Goal: Task Accomplishment & Management: Complete application form

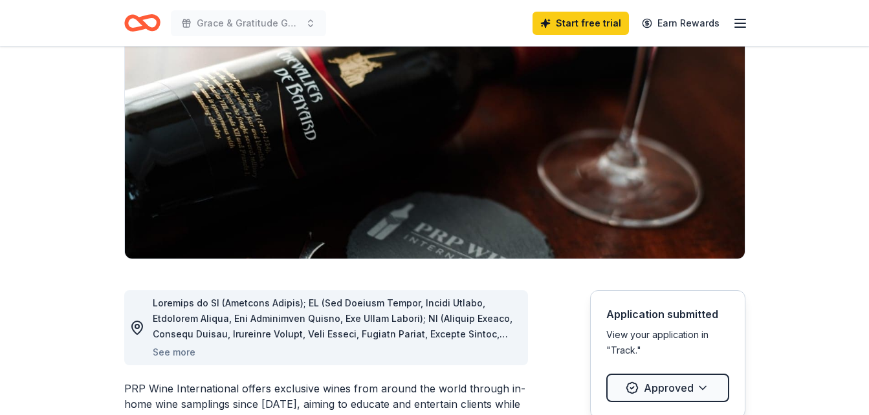
scroll to position [324, 0]
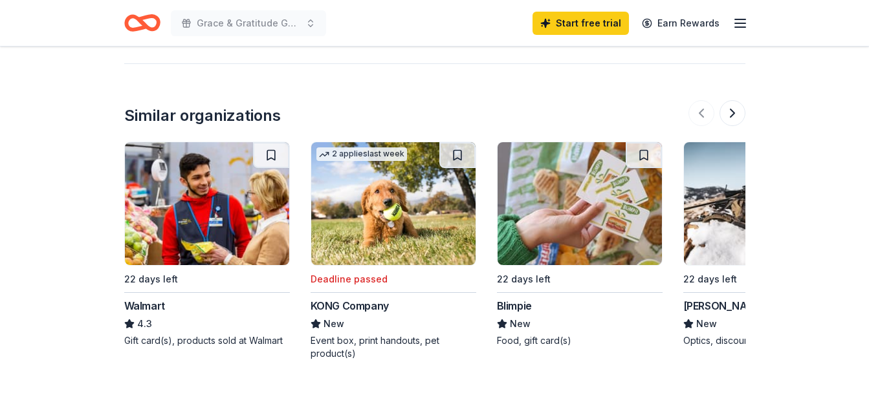
scroll to position [1488, 0]
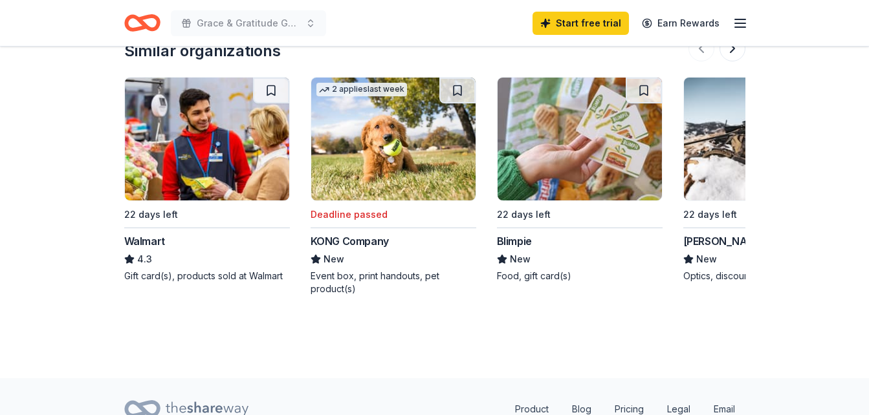
click at [144, 239] on div "Walmart" at bounding box center [144, 242] width 41 height 16
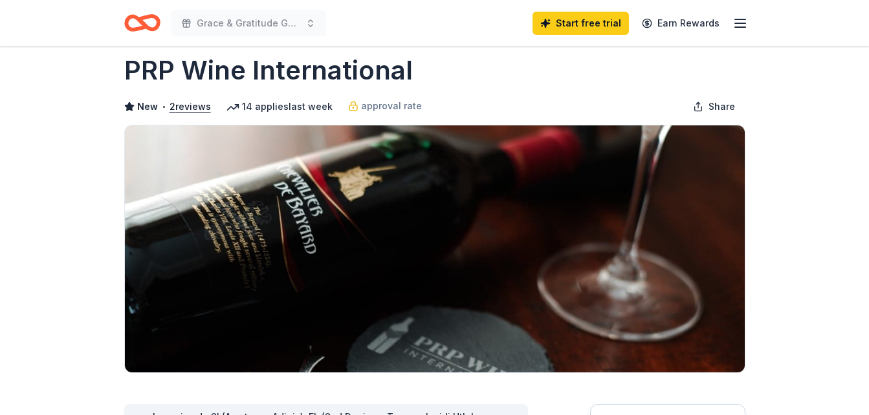
scroll to position [0, 0]
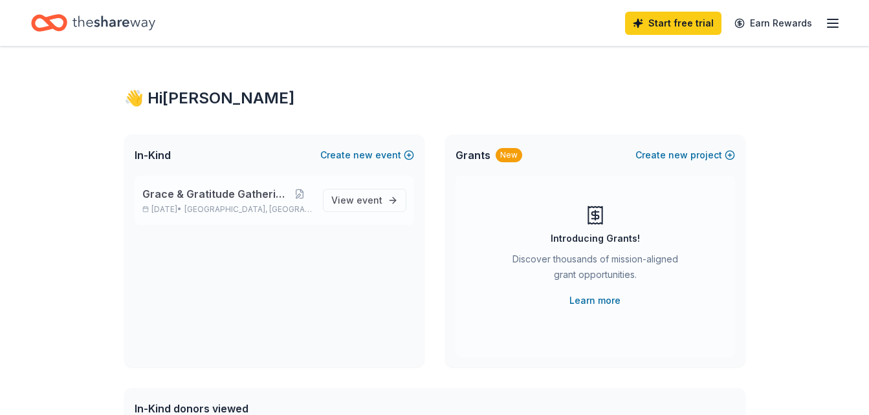
click at [231, 199] on span "Grace & Gratitude Gathering" at bounding box center [214, 194] width 144 height 16
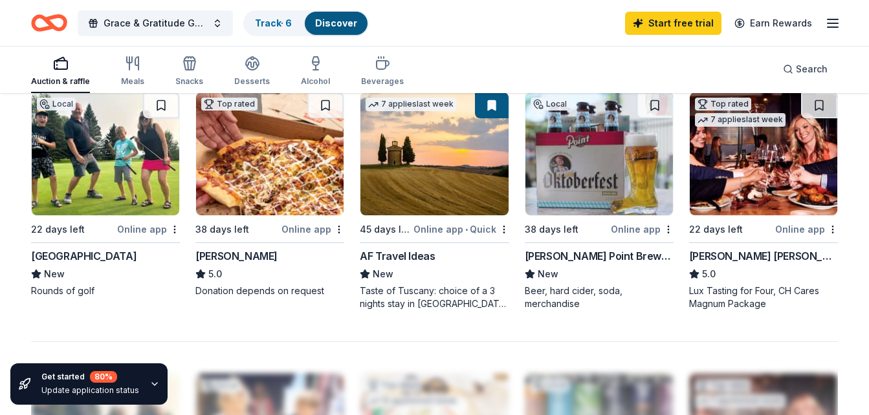
scroll to position [906, 0]
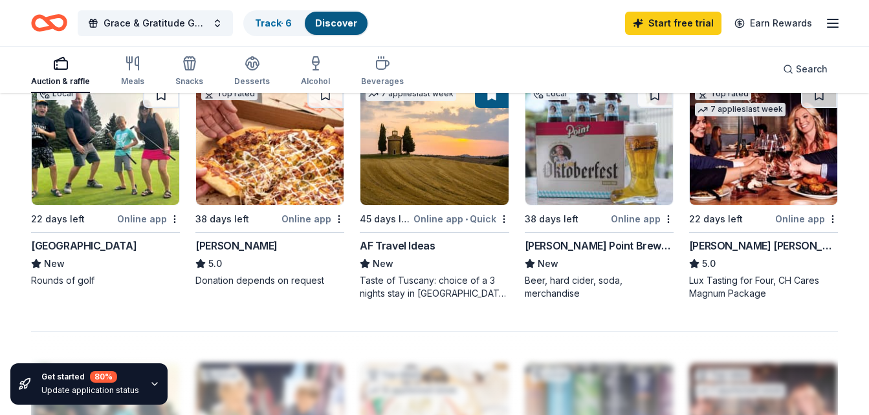
click at [588, 247] on div "[PERSON_NAME] Point Brewery" at bounding box center [599, 246] width 149 height 16
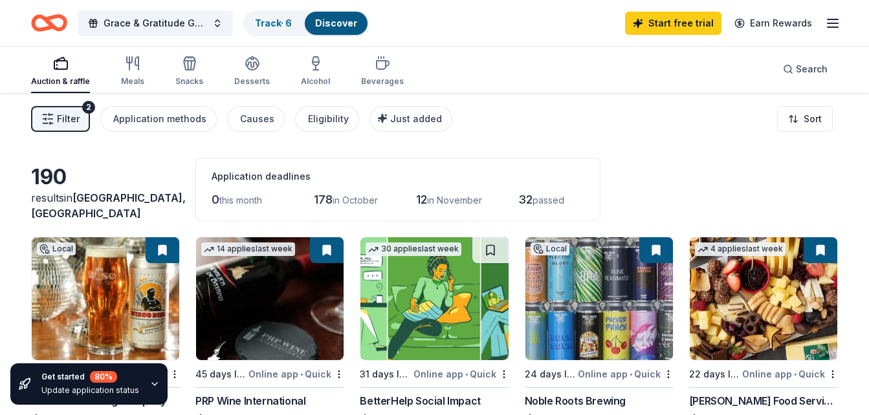
scroll to position [0, 0]
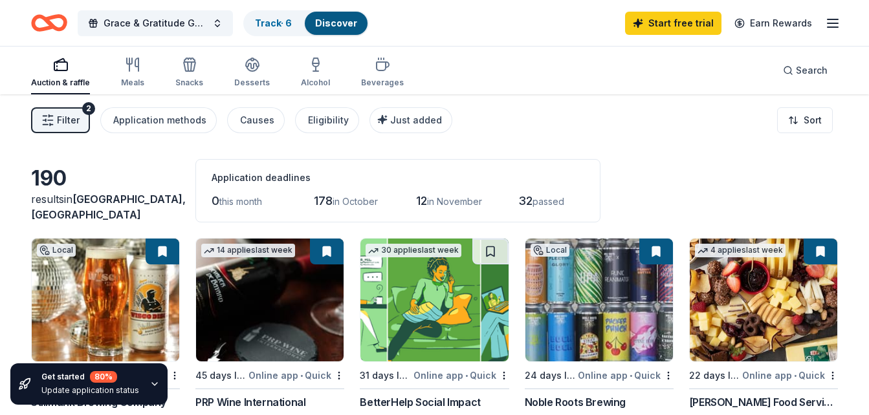
click at [67, 120] on span "Filter" at bounding box center [68, 121] width 23 height 16
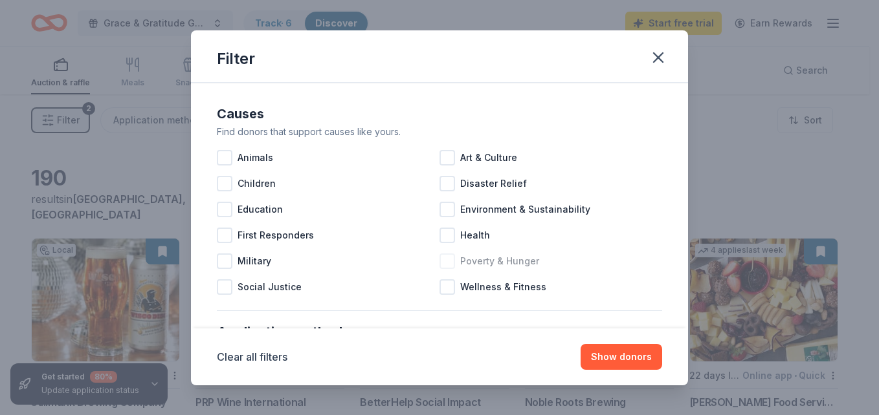
click at [445, 262] on div at bounding box center [447, 262] width 16 height 16
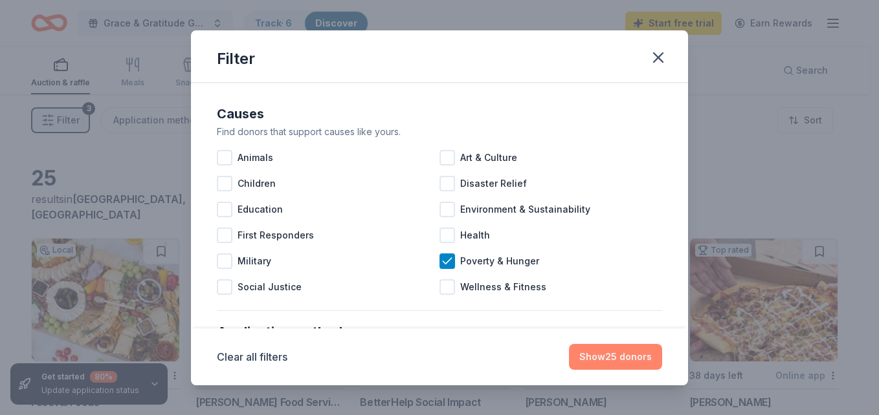
click at [639, 358] on button "Show 25 donors" at bounding box center [615, 357] width 93 height 26
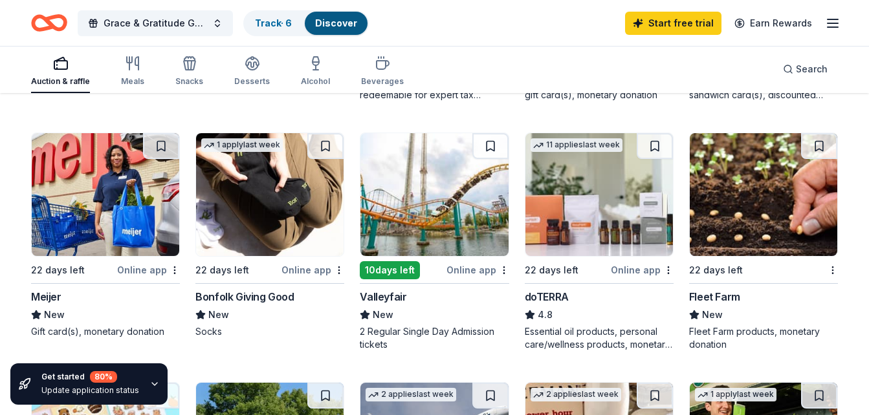
scroll to position [647, 0]
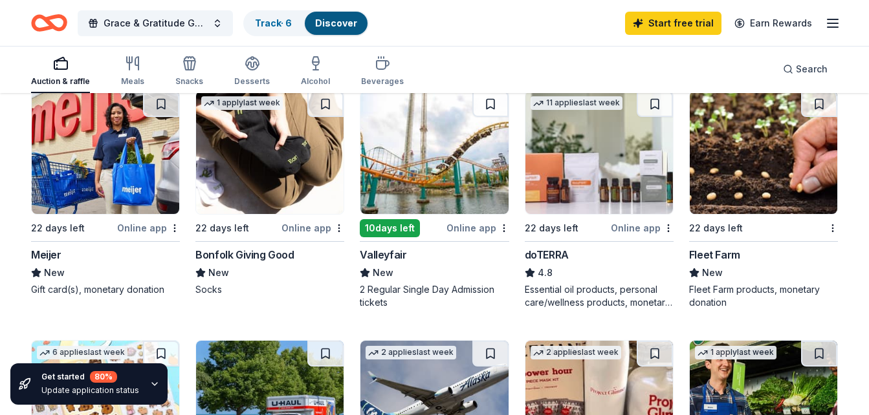
click at [476, 231] on div "Online app" at bounding box center [477, 228] width 63 height 16
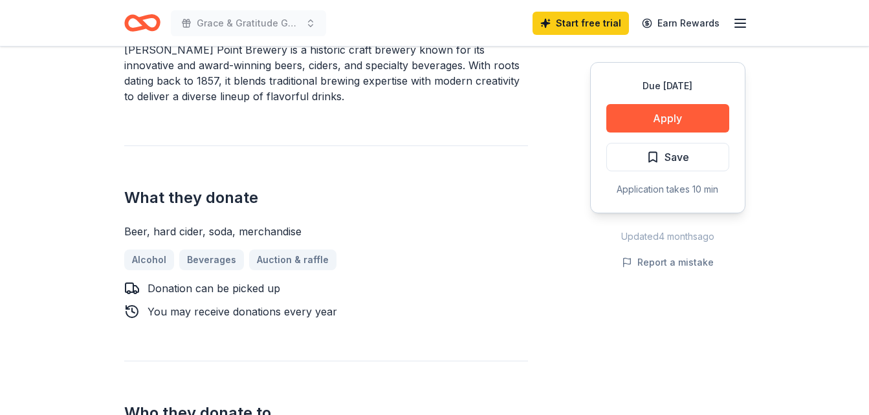
scroll to position [453, 0]
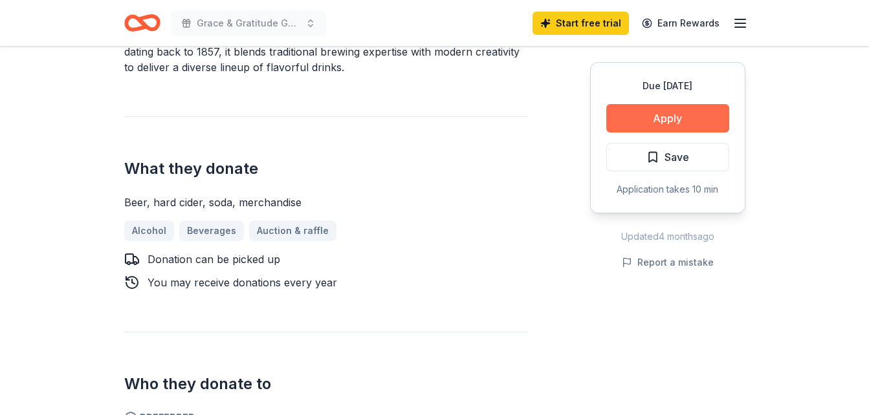
click at [657, 127] on button "Apply" at bounding box center [667, 118] width 123 height 28
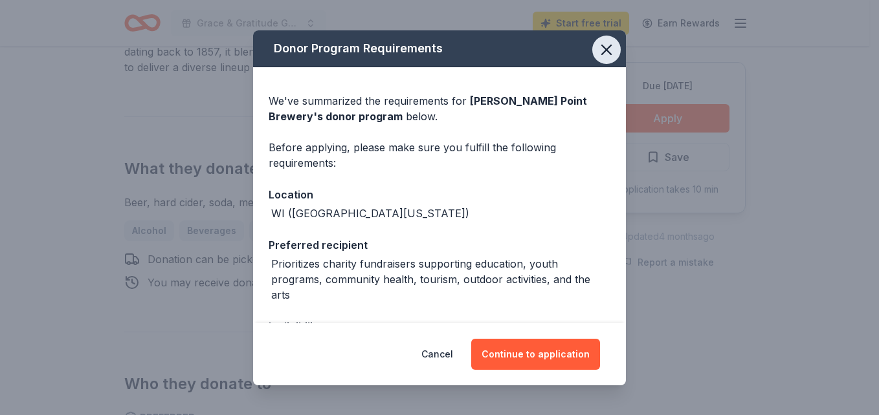
click at [602, 53] on icon "button" at bounding box center [606, 50] width 18 height 18
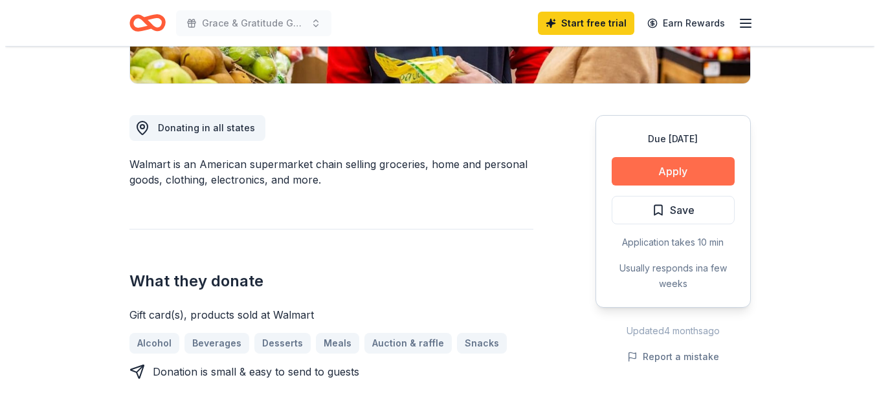
scroll to position [388, 0]
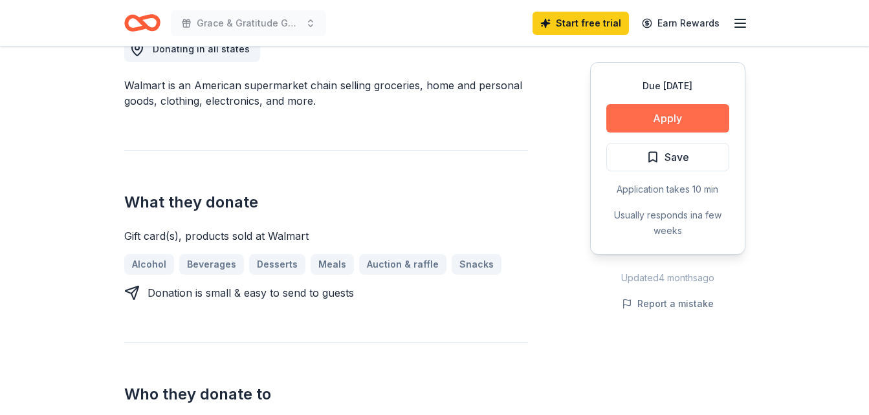
click at [652, 126] on button "Apply" at bounding box center [667, 118] width 123 height 28
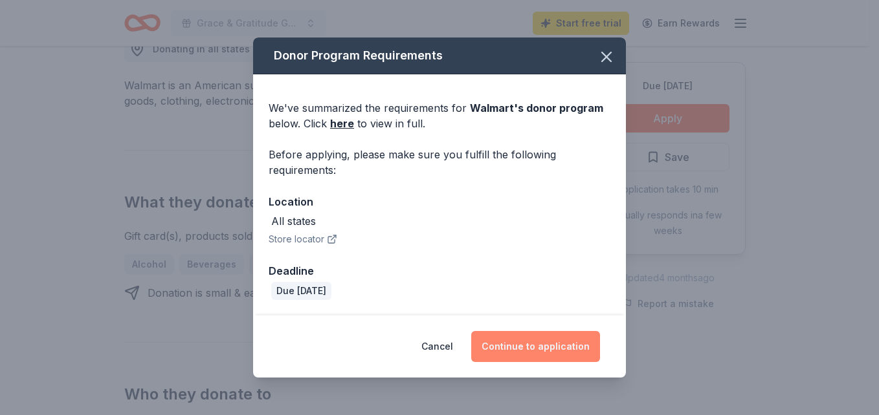
click at [535, 353] on button "Continue to application" at bounding box center [535, 346] width 129 height 31
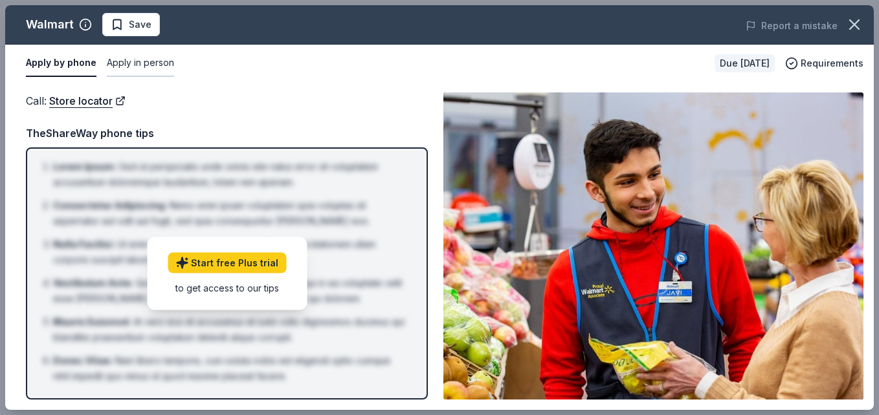
click at [129, 70] on button "Apply in person" at bounding box center [140, 63] width 67 height 27
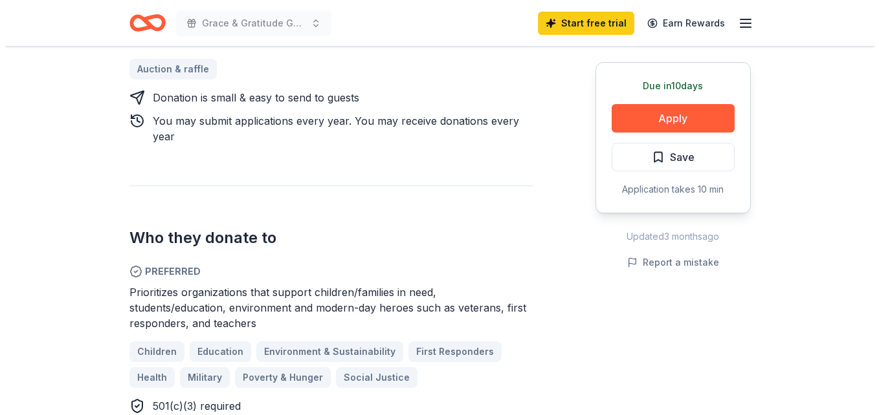
scroll to position [582, 0]
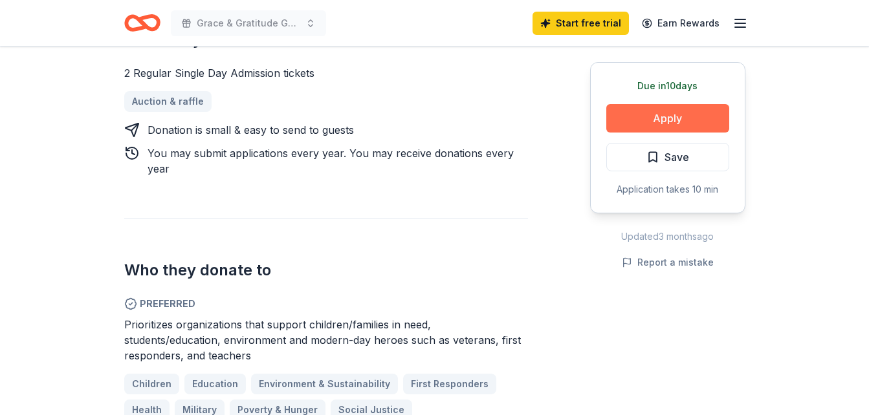
click at [648, 115] on button "Apply" at bounding box center [667, 118] width 123 height 28
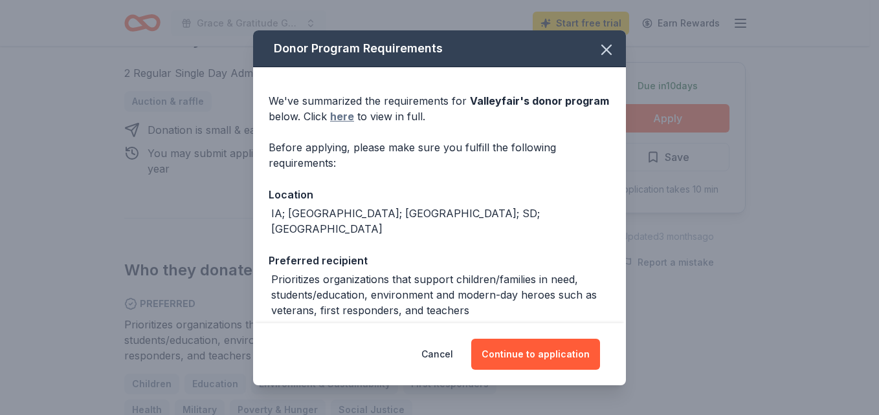
click at [354, 124] on link "here" at bounding box center [342, 117] width 24 height 16
